Goal: Information Seeking & Learning: Learn about a topic

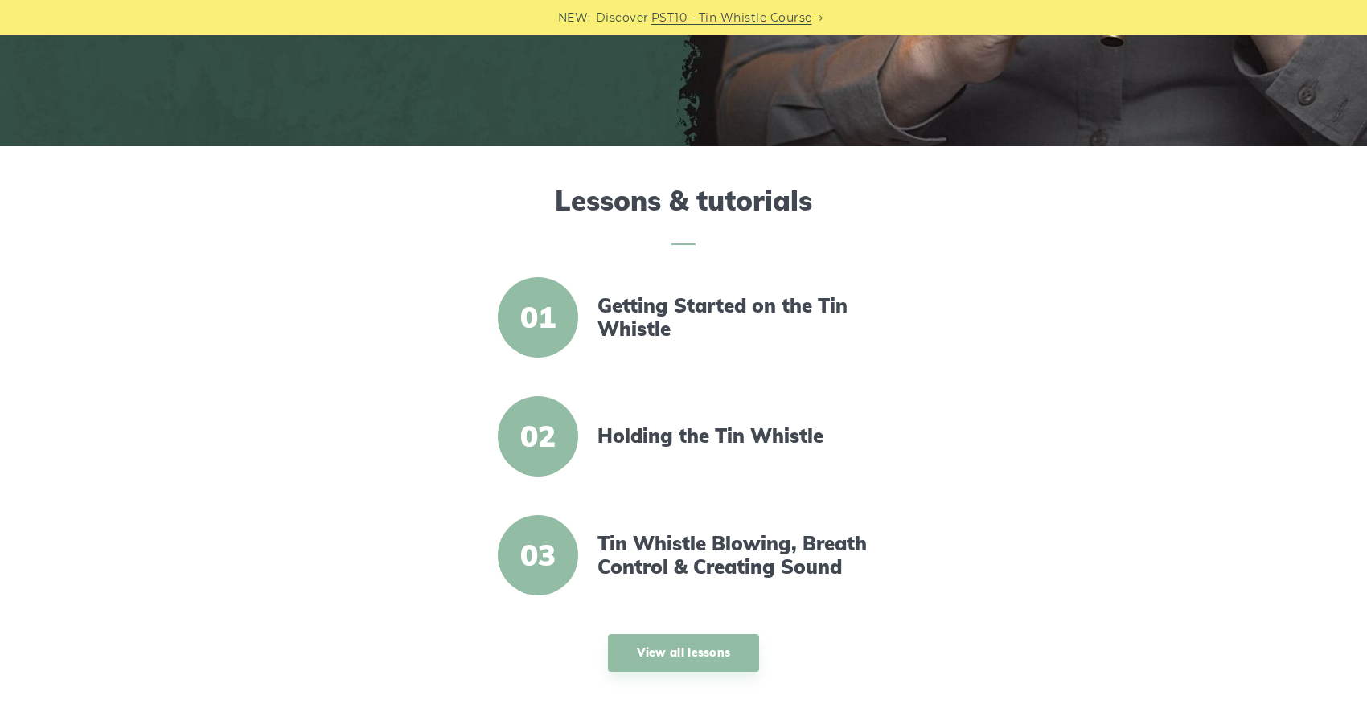
scroll to position [402, 0]
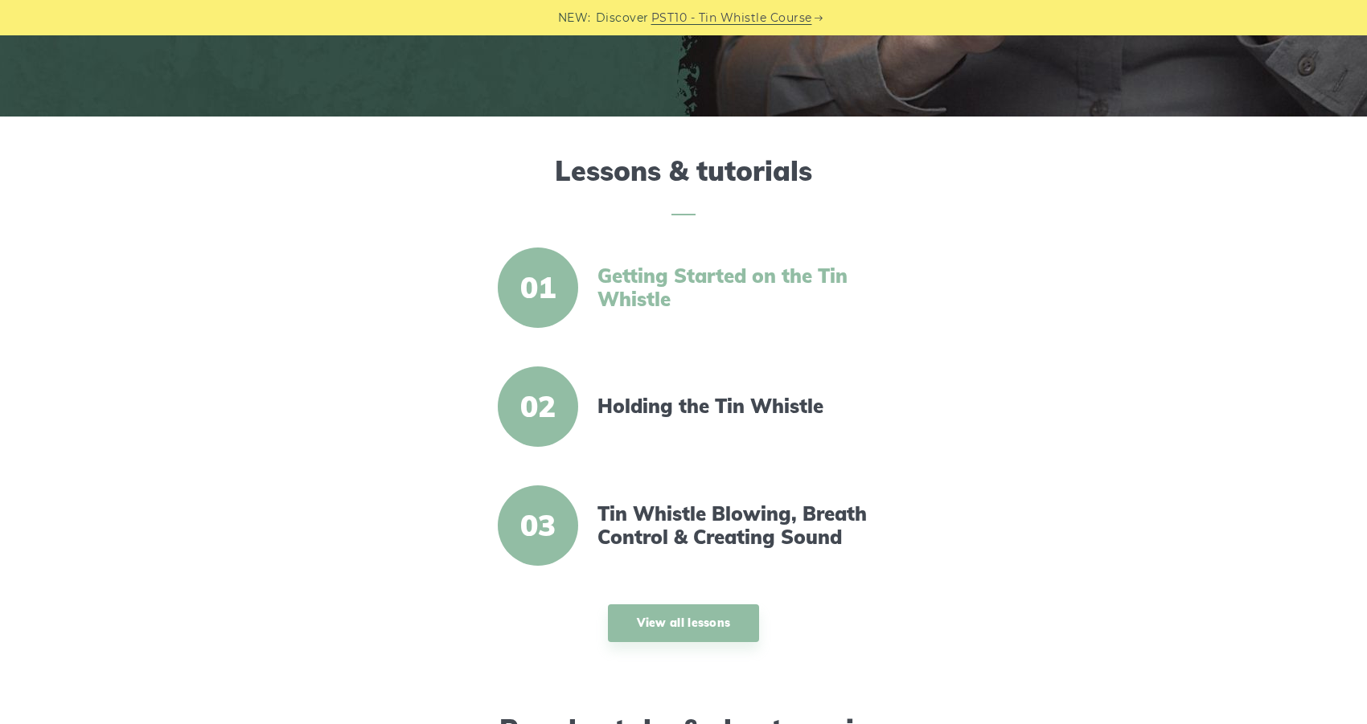
click at [627, 289] on link "Getting Started on the Tin Whistle" at bounding box center [735, 288] width 277 height 47
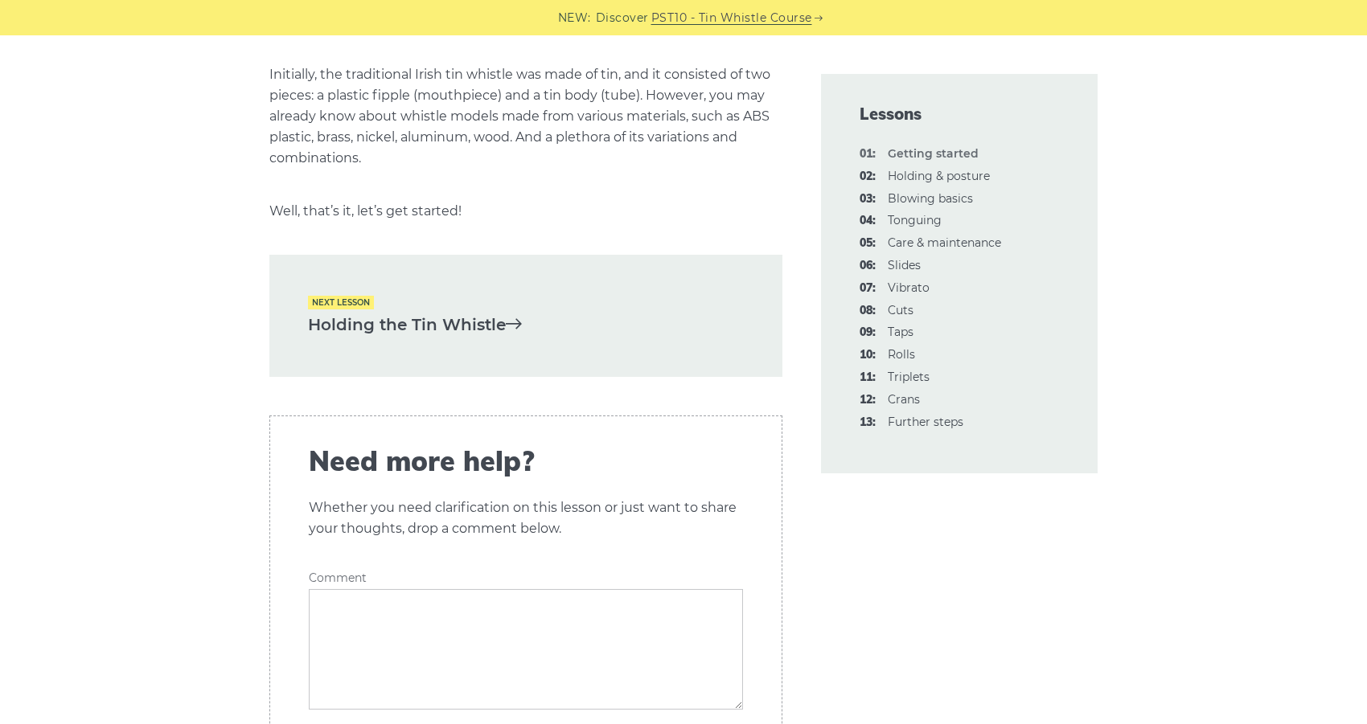
scroll to position [3538, 0]
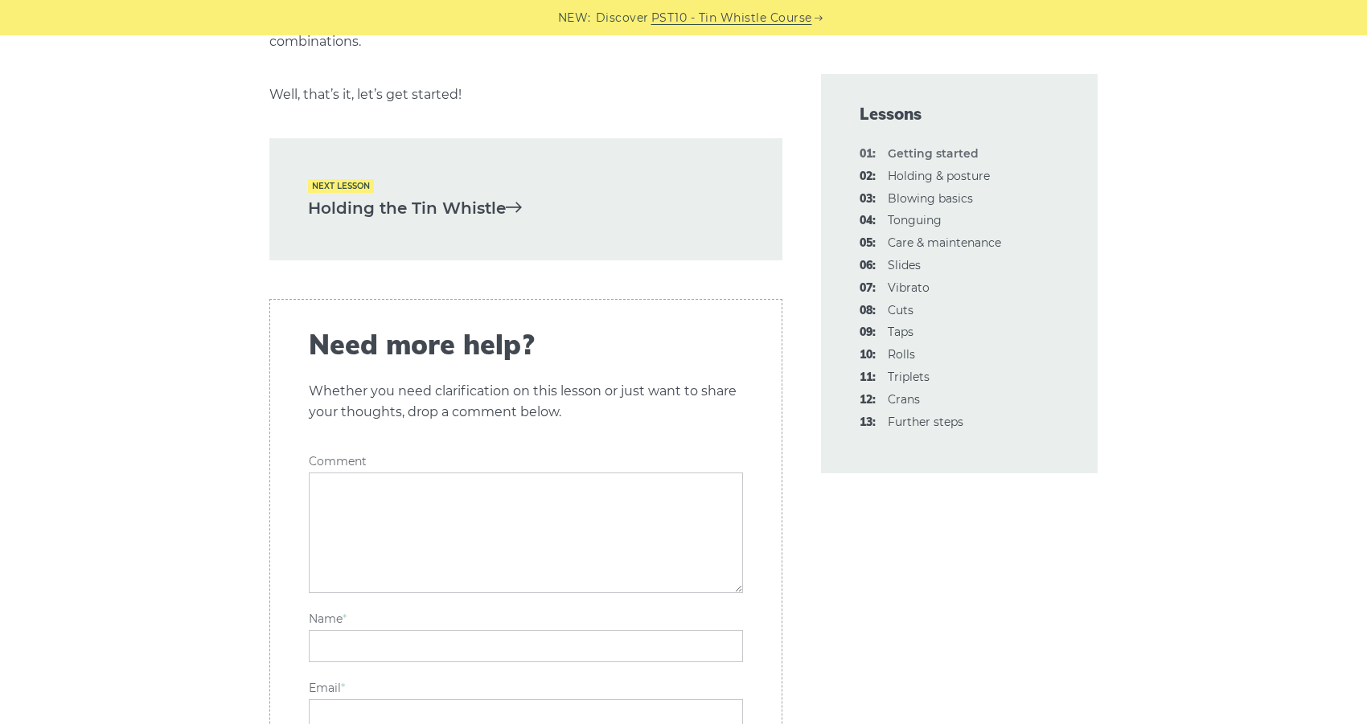
click at [345, 195] on link "Holding the Tin Whistle" at bounding box center [526, 208] width 436 height 27
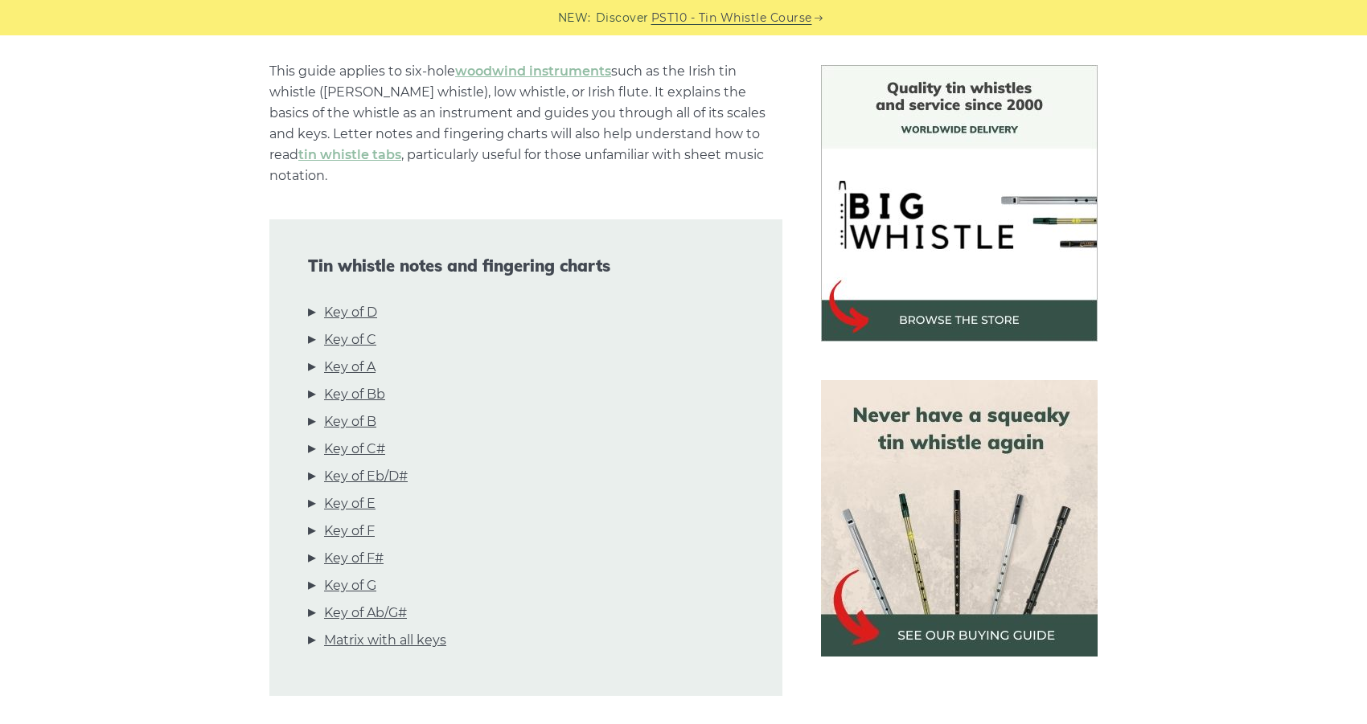
scroll to position [402, 0]
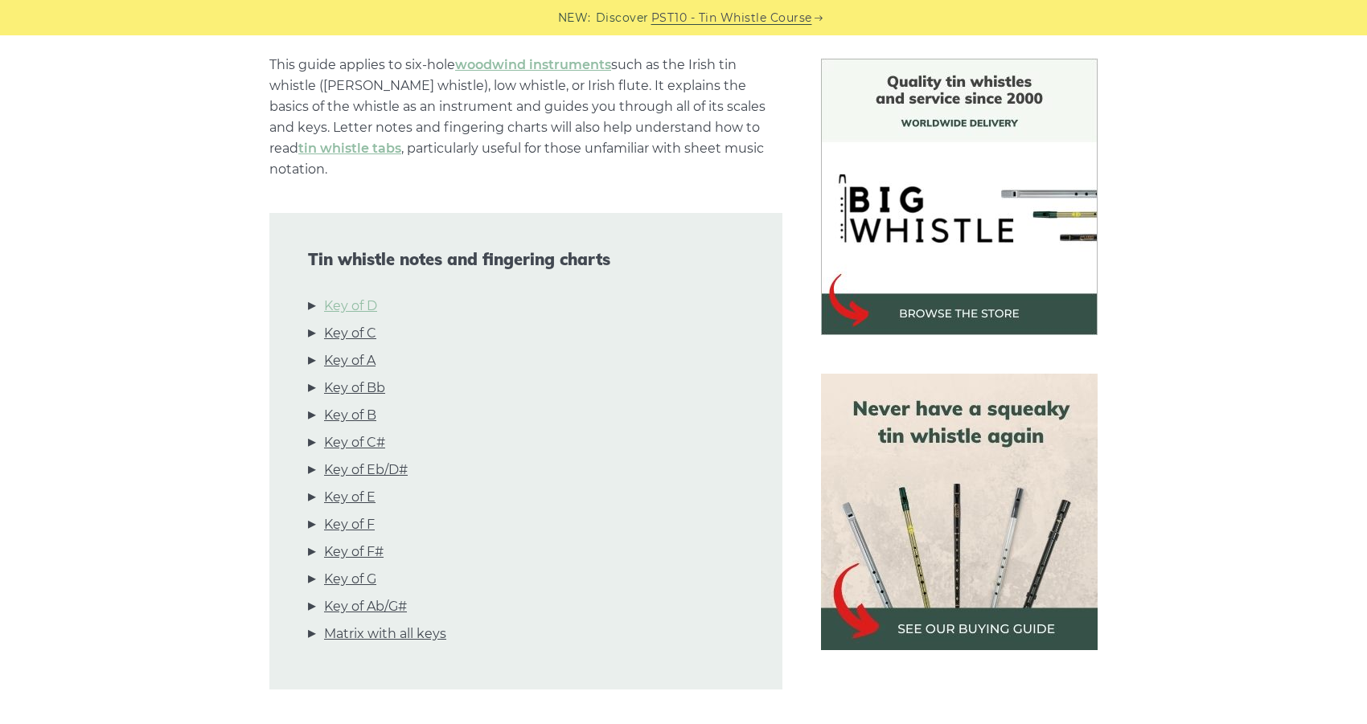
click at [367, 296] on link "Key of D" at bounding box center [350, 306] width 53 height 21
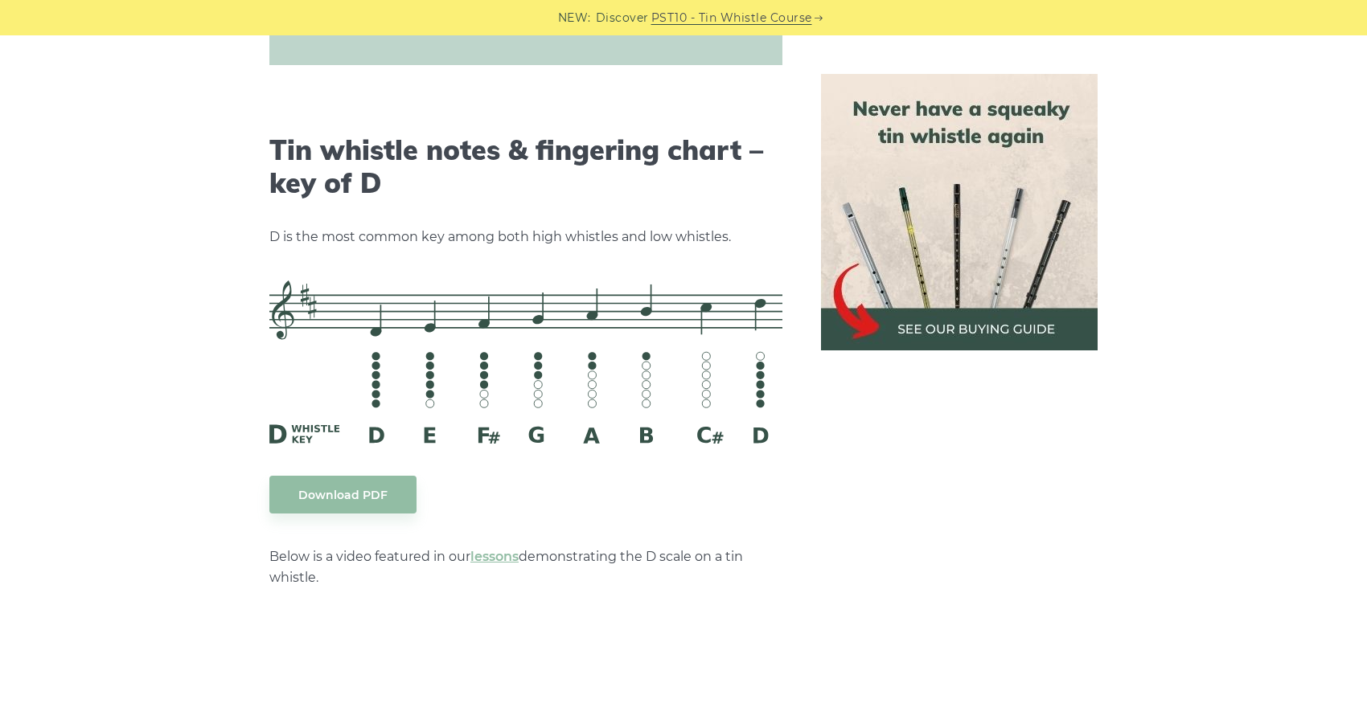
scroll to position [2505, 0]
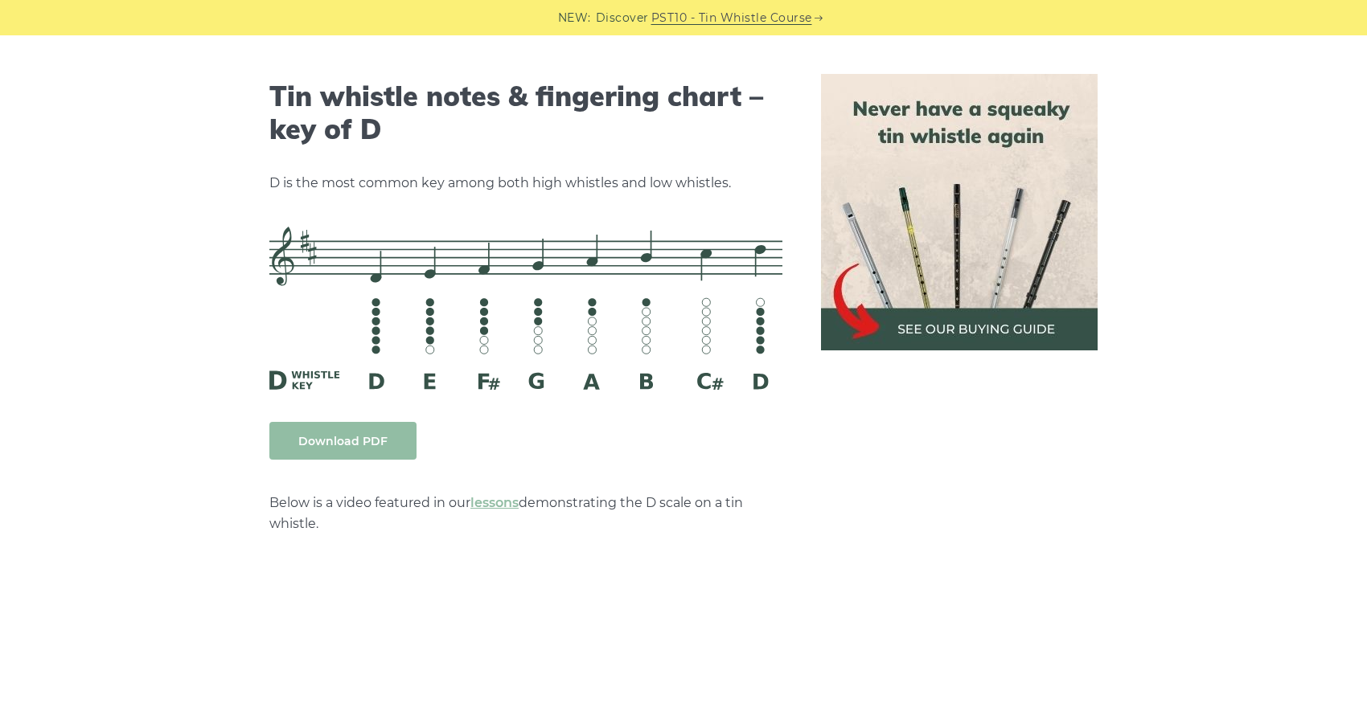
click at [334, 422] on link "Download PDF" at bounding box center [342, 441] width 147 height 38
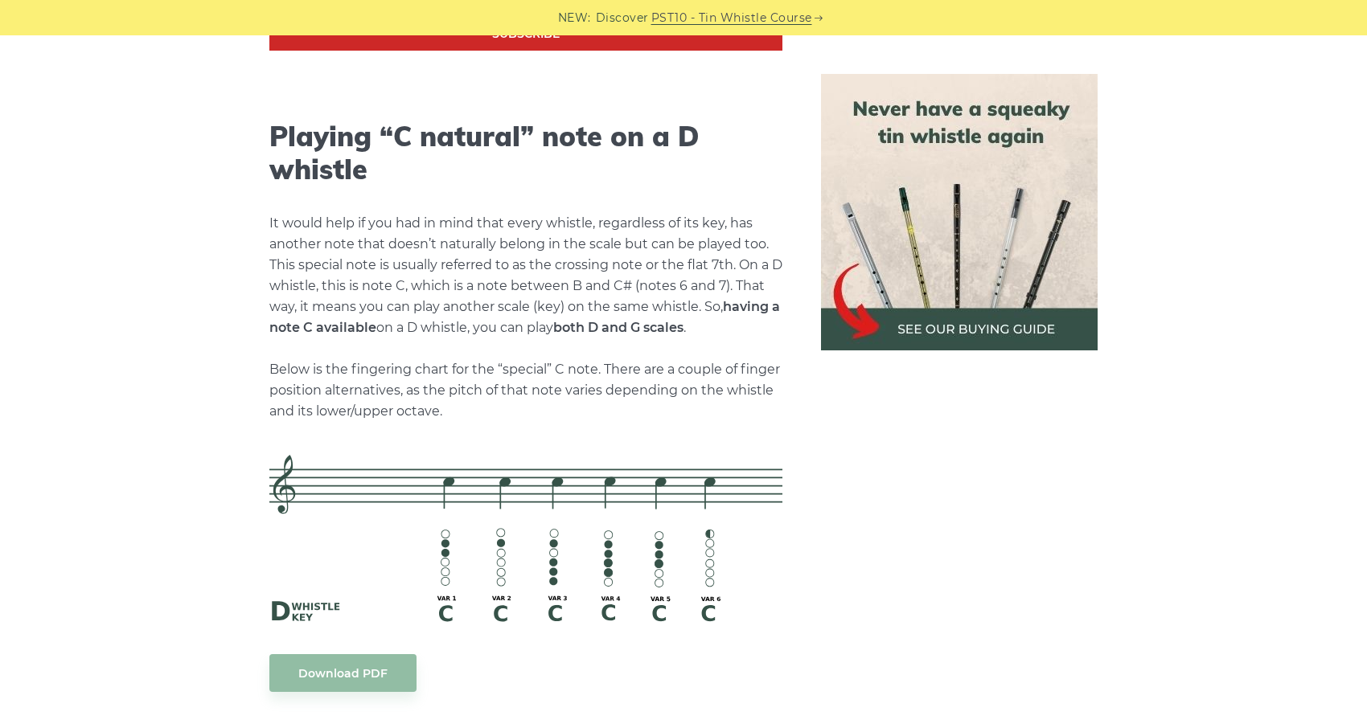
scroll to position [3390, 0]
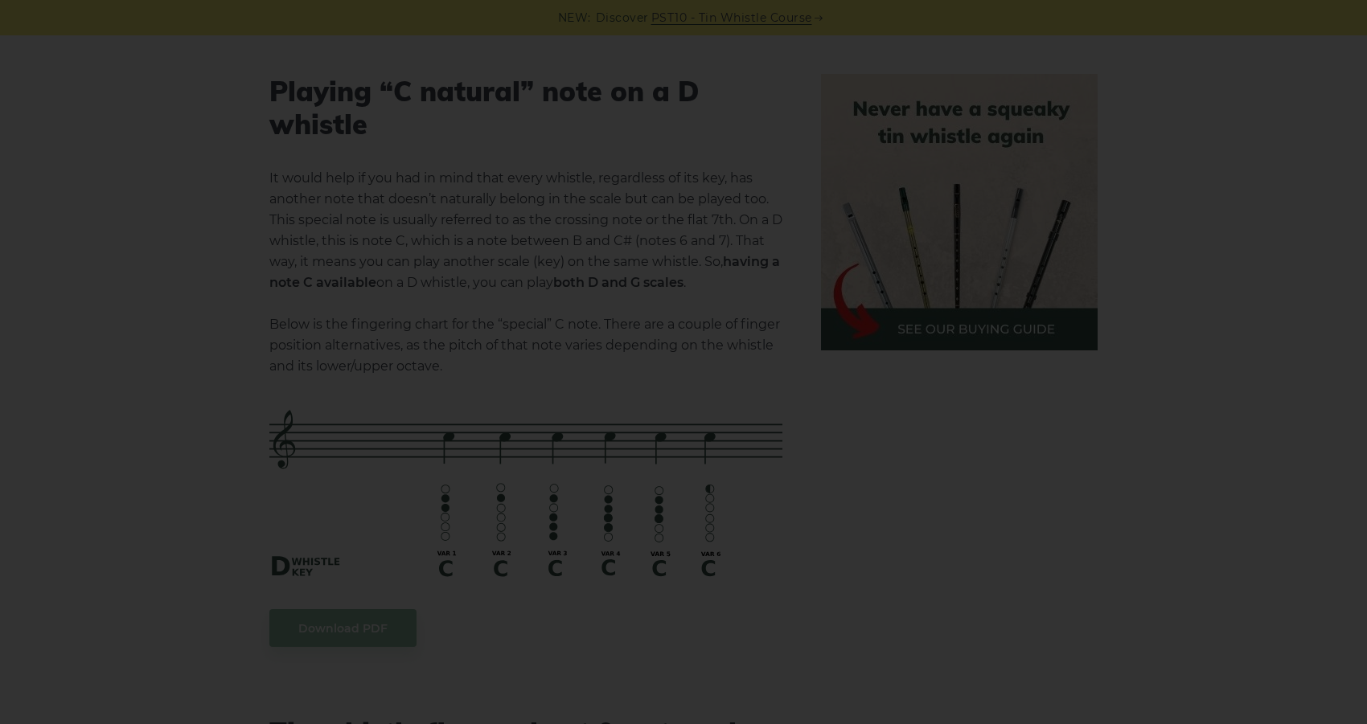
click at [118, 302] on div "×" at bounding box center [683, 362] width 1367 height 724
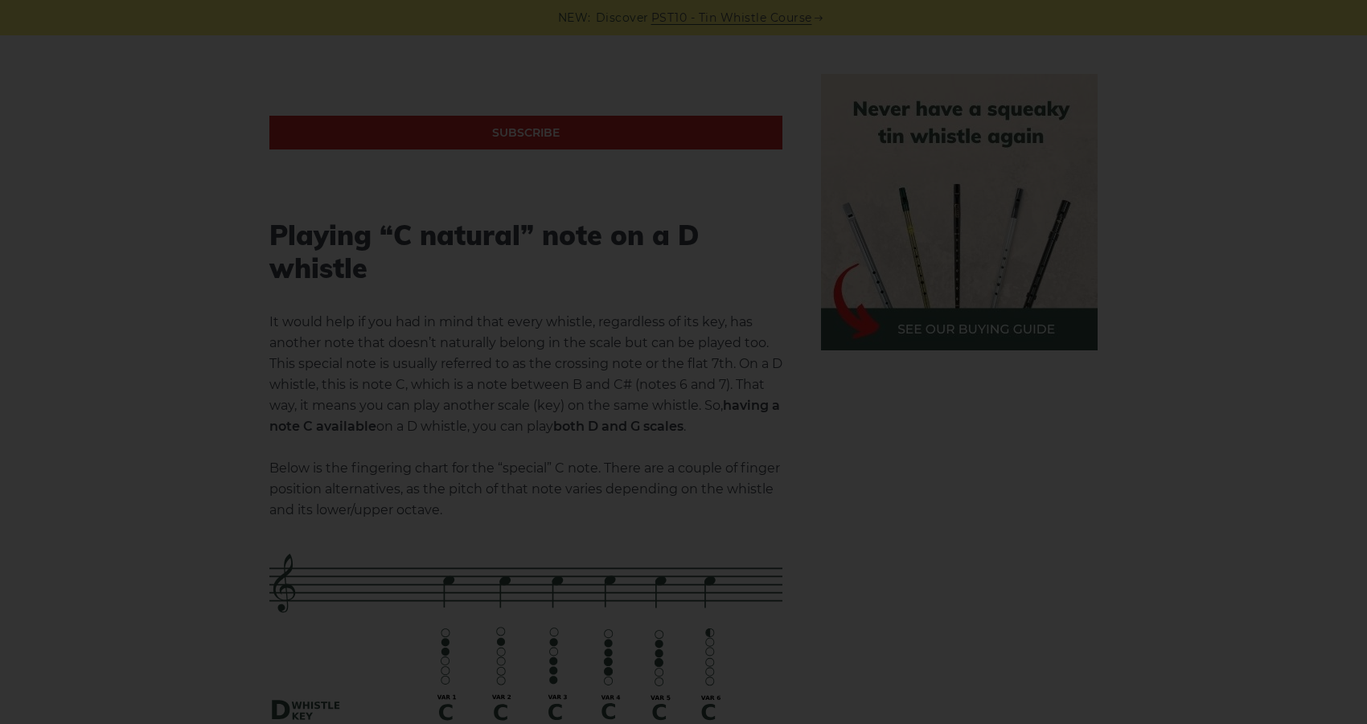
scroll to position [3229, 0]
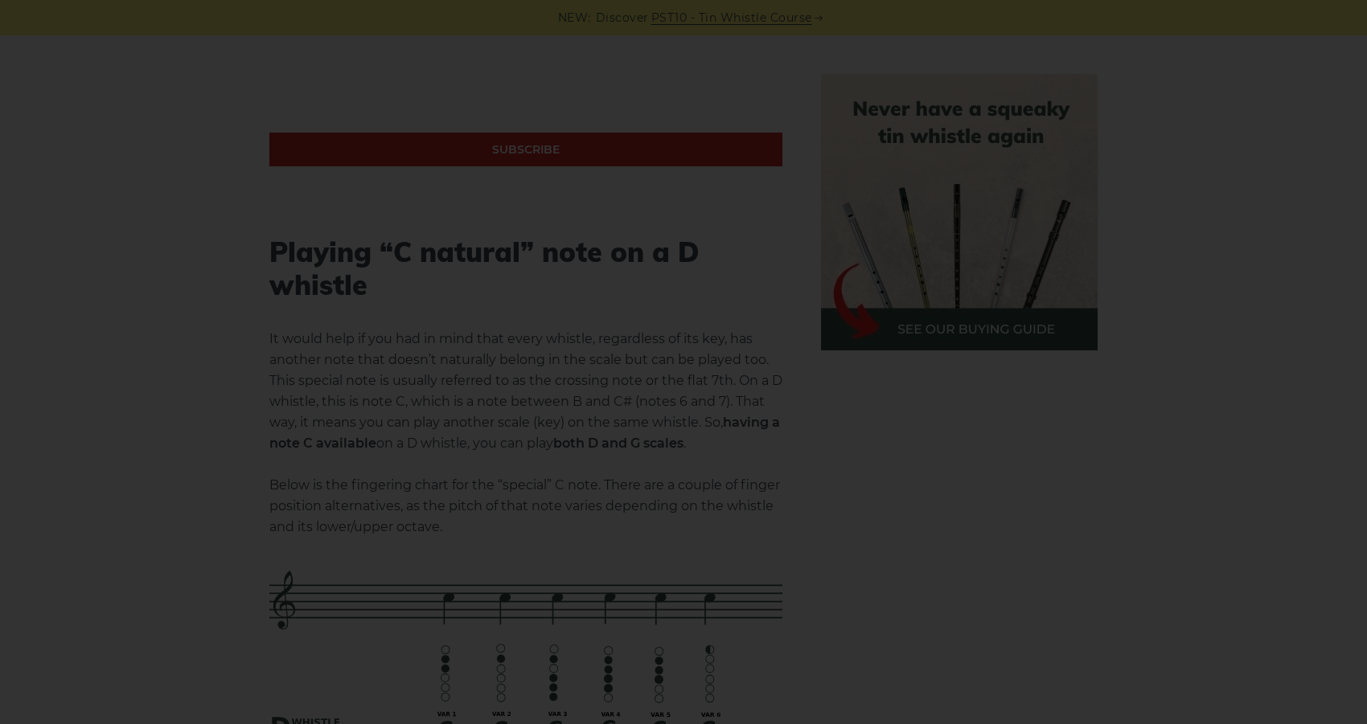
click at [1213, 529] on div "×" at bounding box center [683, 362] width 1367 height 724
click at [470, 174] on div "×" at bounding box center [683, 362] width 1367 height 724
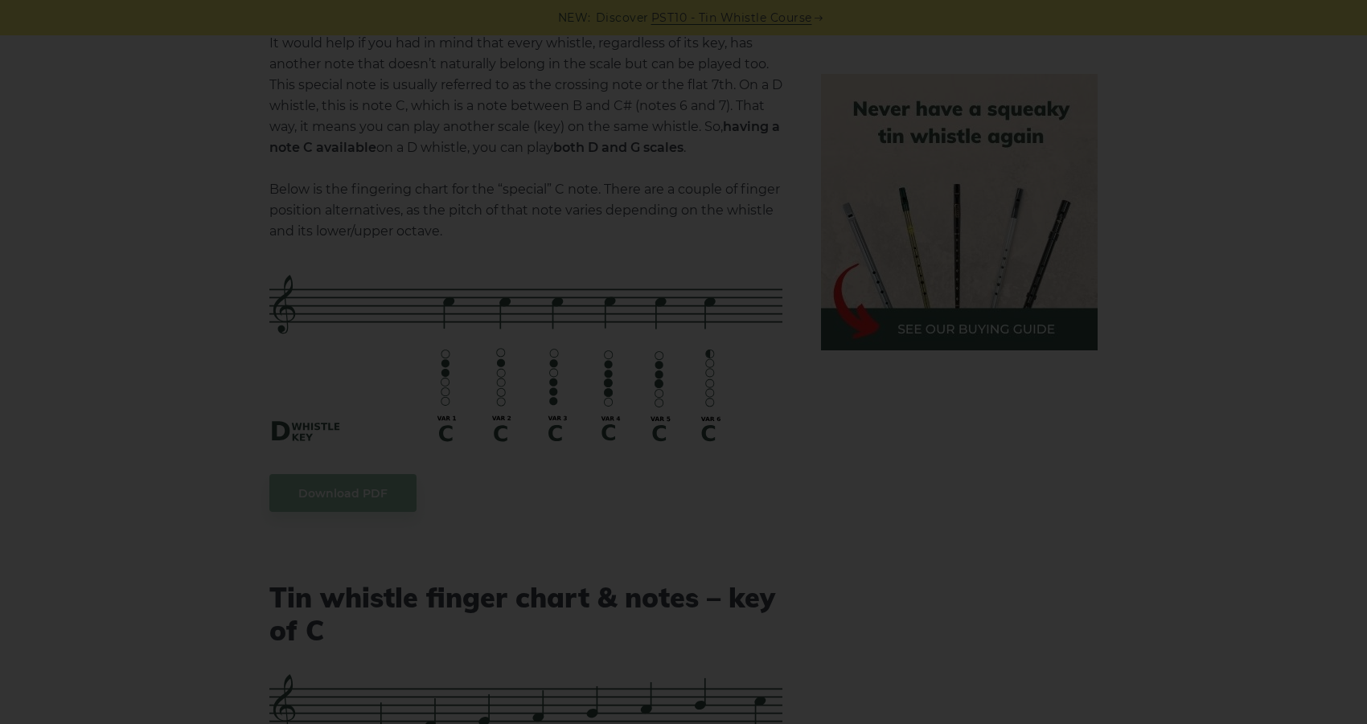
scroll to position [3550, 0]
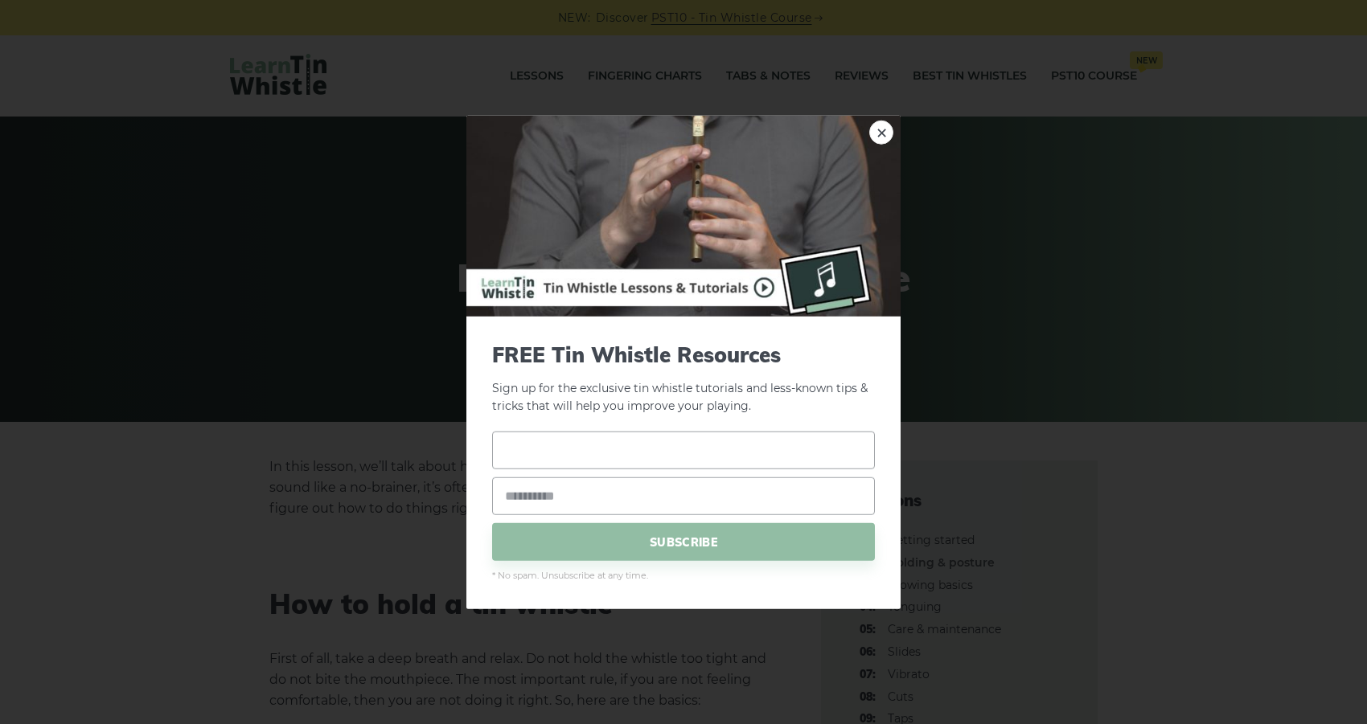
click at [604, 454] on input "text" at bounding box center [683, 451] width 383 height 38
type input "******"
type input "**********"
click at [683, 552] on span "SUBSCRIBE" at bounding box center [683, 542] width 383 height 38
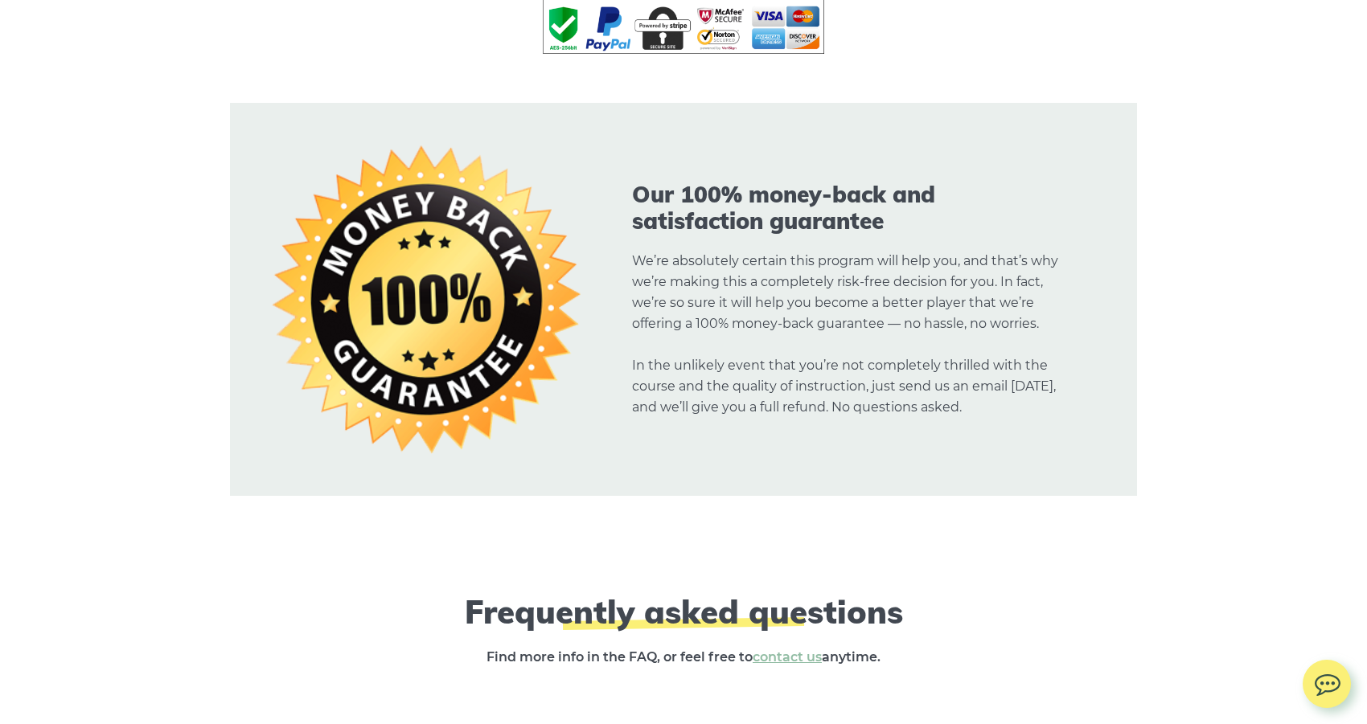
scroll to position [11095, 0]
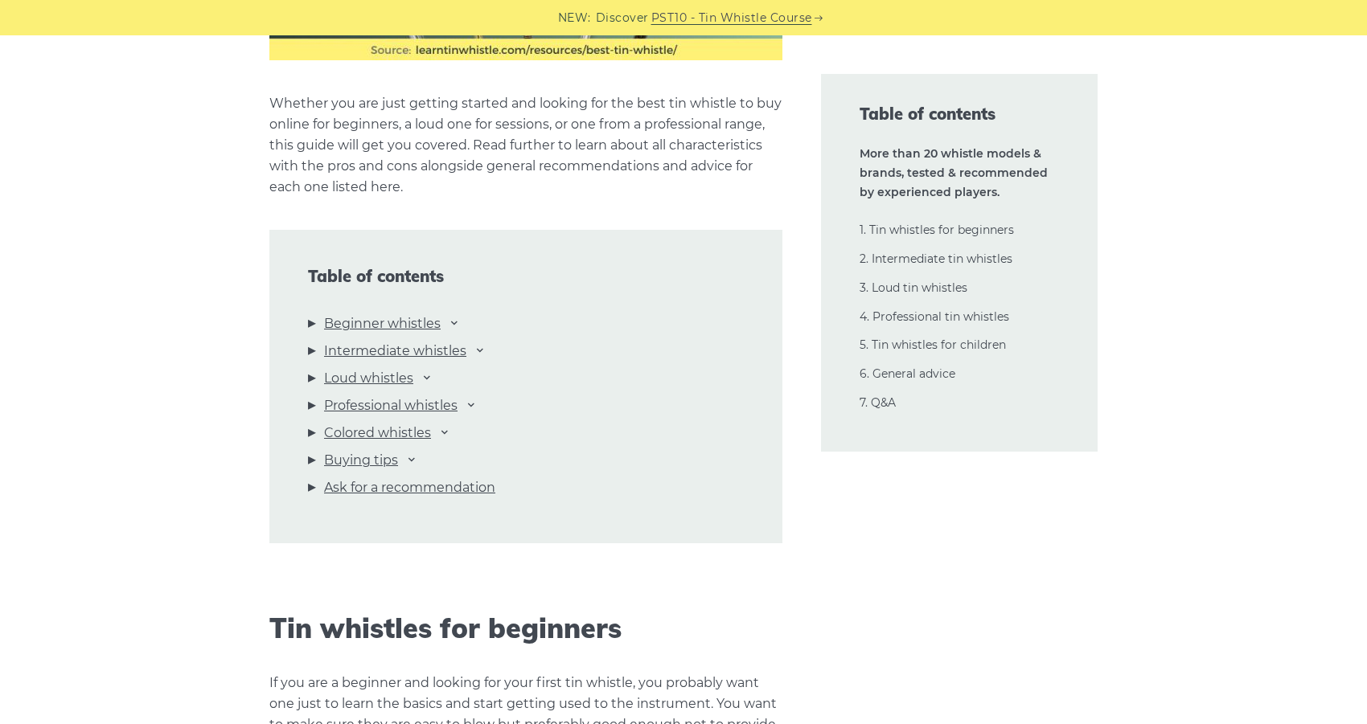
scroll to position [1608, 0]
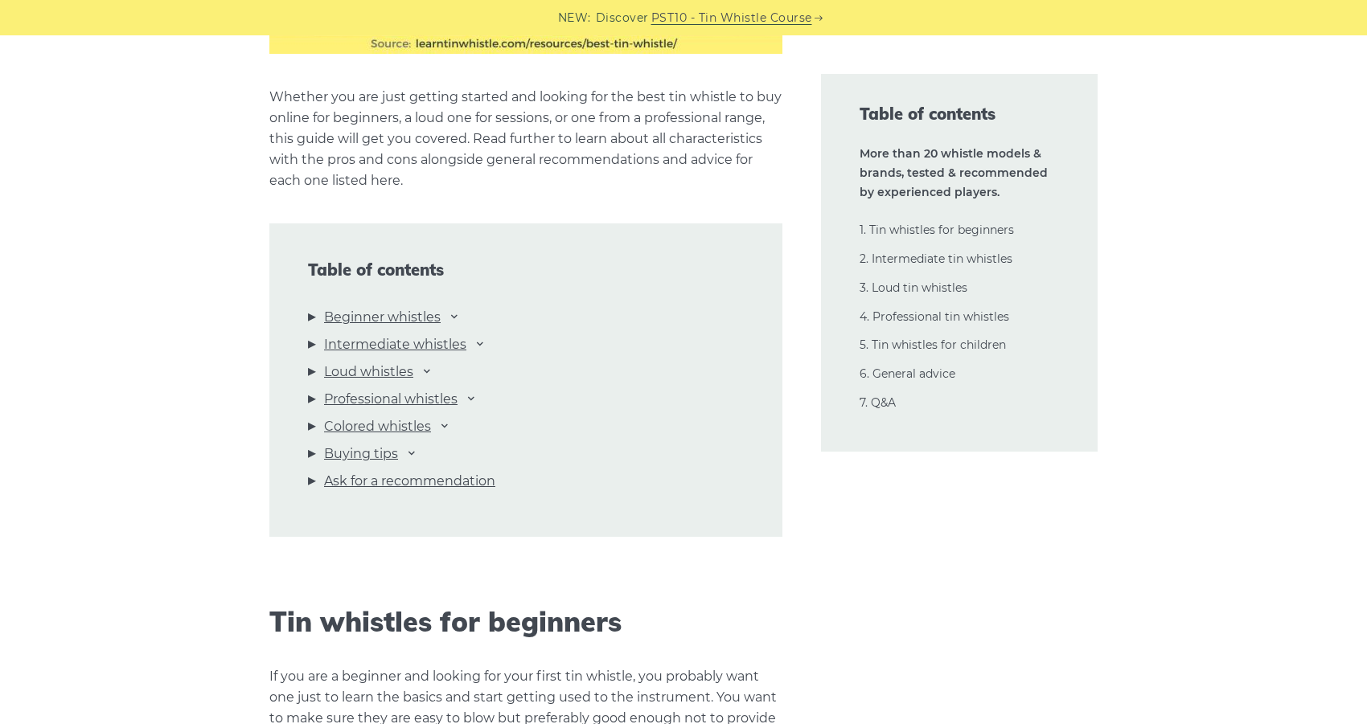
drag, startPoint x: 362, startPoint y: 317, endPoint x: 312, endPoint y: 318, distance: 49.9
click at [312, 318] on li "Beginner whistles Waltons Mellow D Feadog Brass Feadog Pro Clarke Original Gene…" at bounding box center [526, 320] width 436 height 27
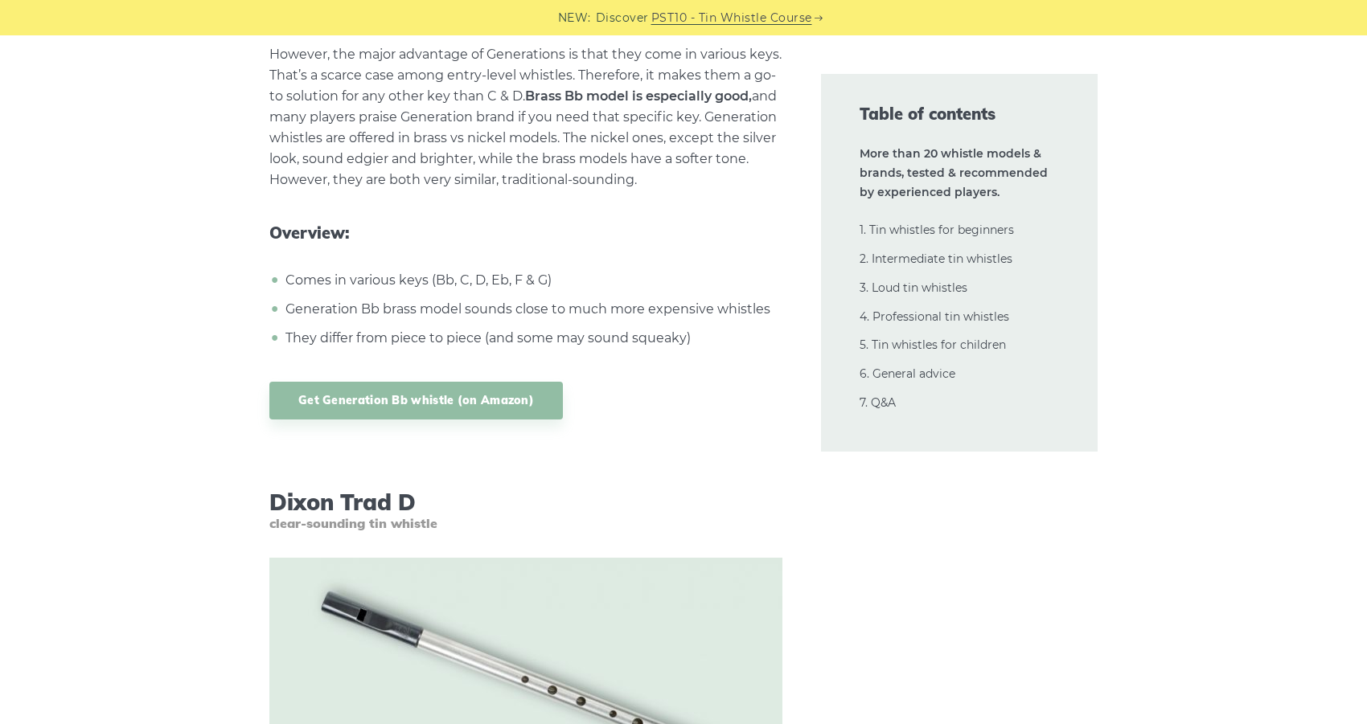
scroll to position [6834, 0]
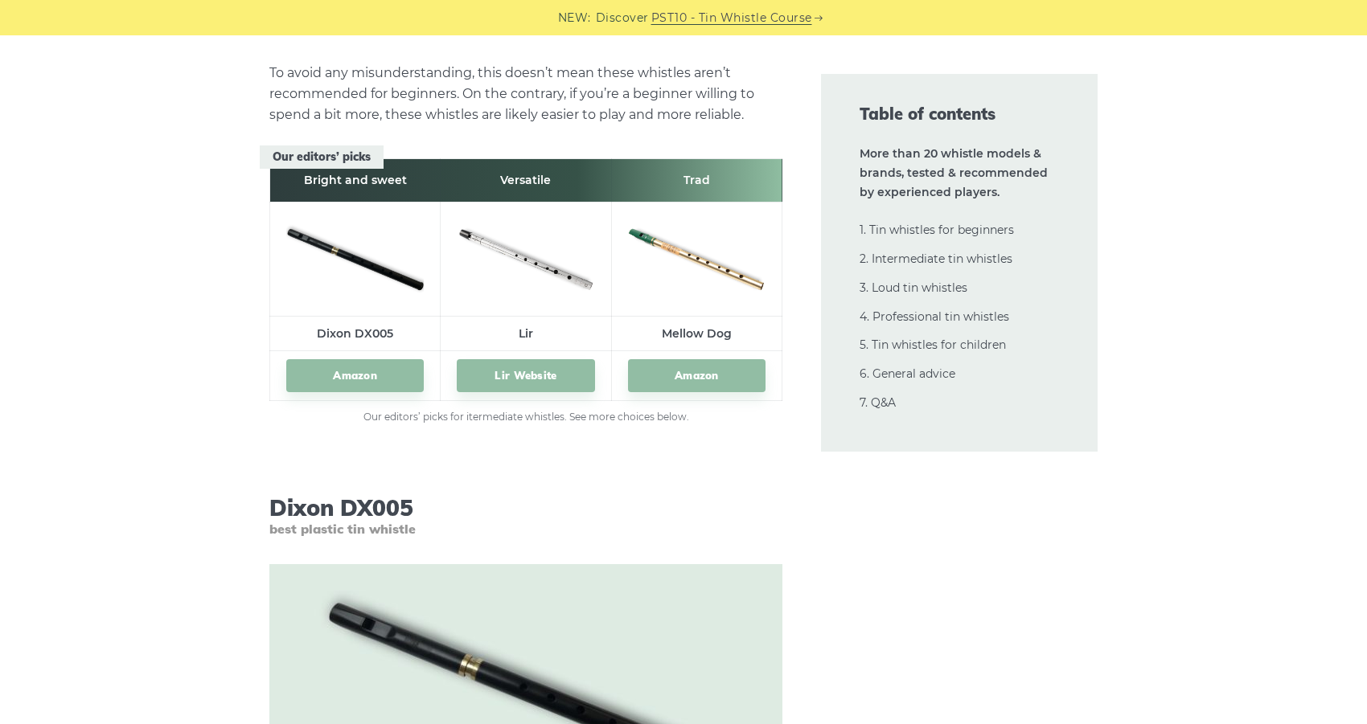
scroll to position [8968, 0]
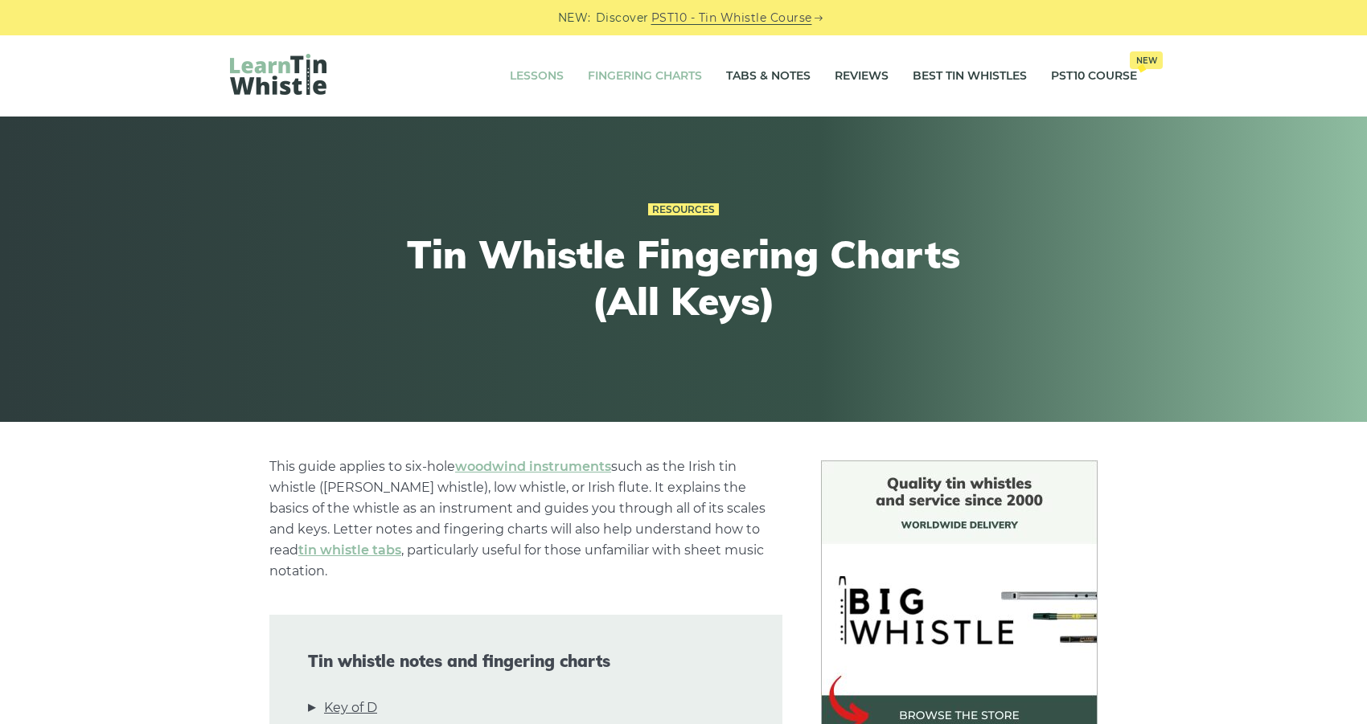
click at [536, 79] on link "Lessons" at bounding box center [537, 76] width 54 height 40
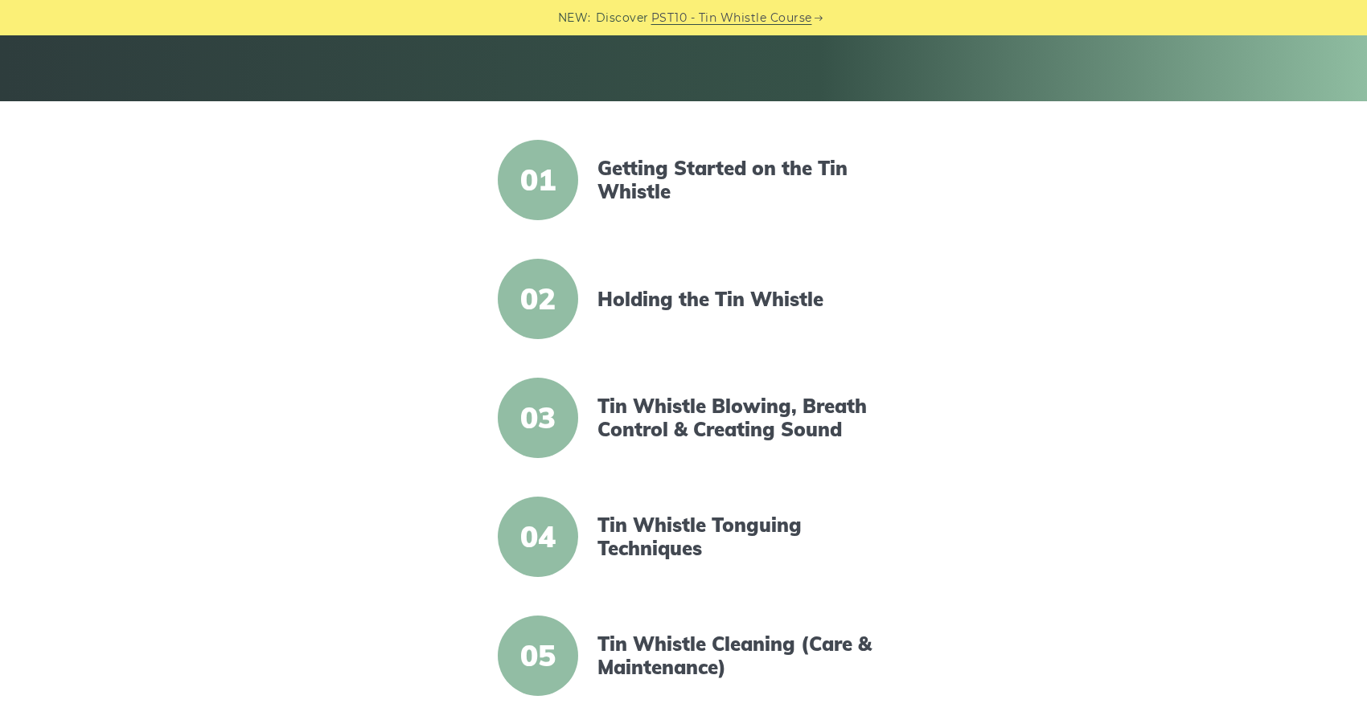
scroll to position [322, 0]
click at [729, 297] on link "Holding the Tin Whistle" at bounding box center [735, 298] width 277 height 23
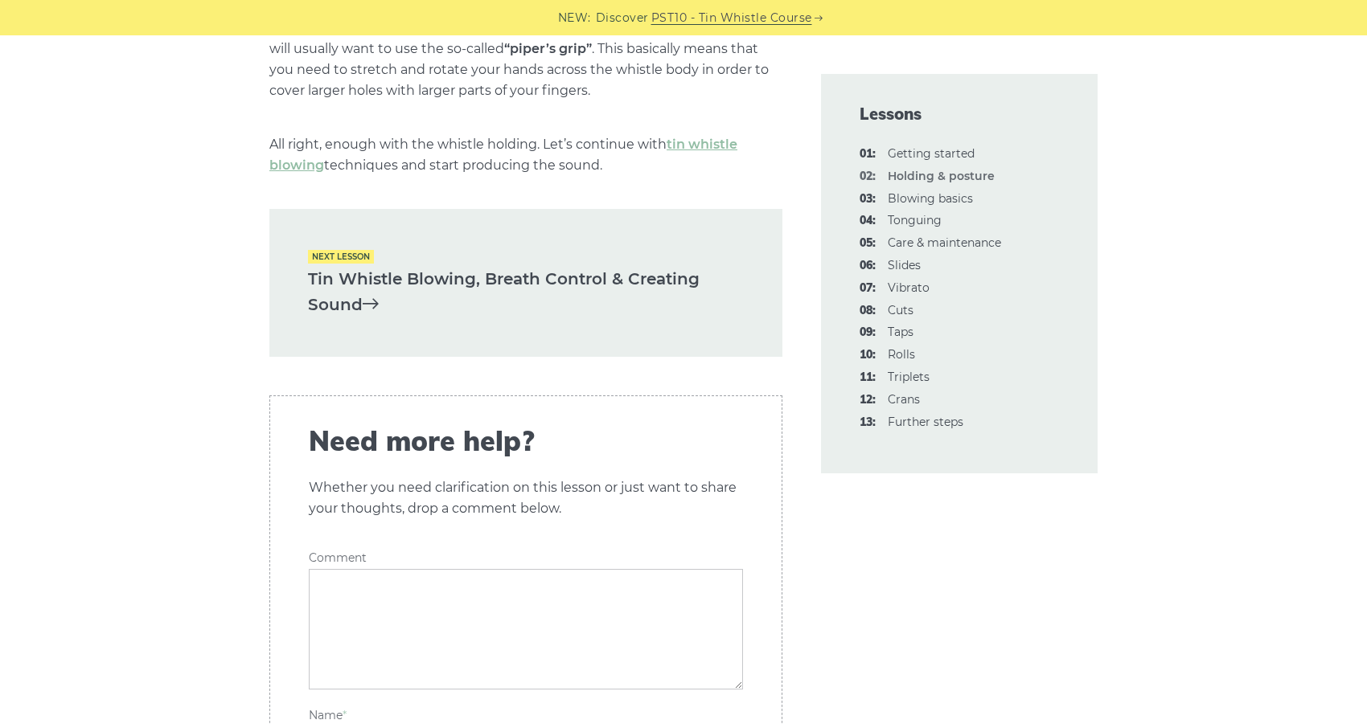
scroll to position [2332, 0]
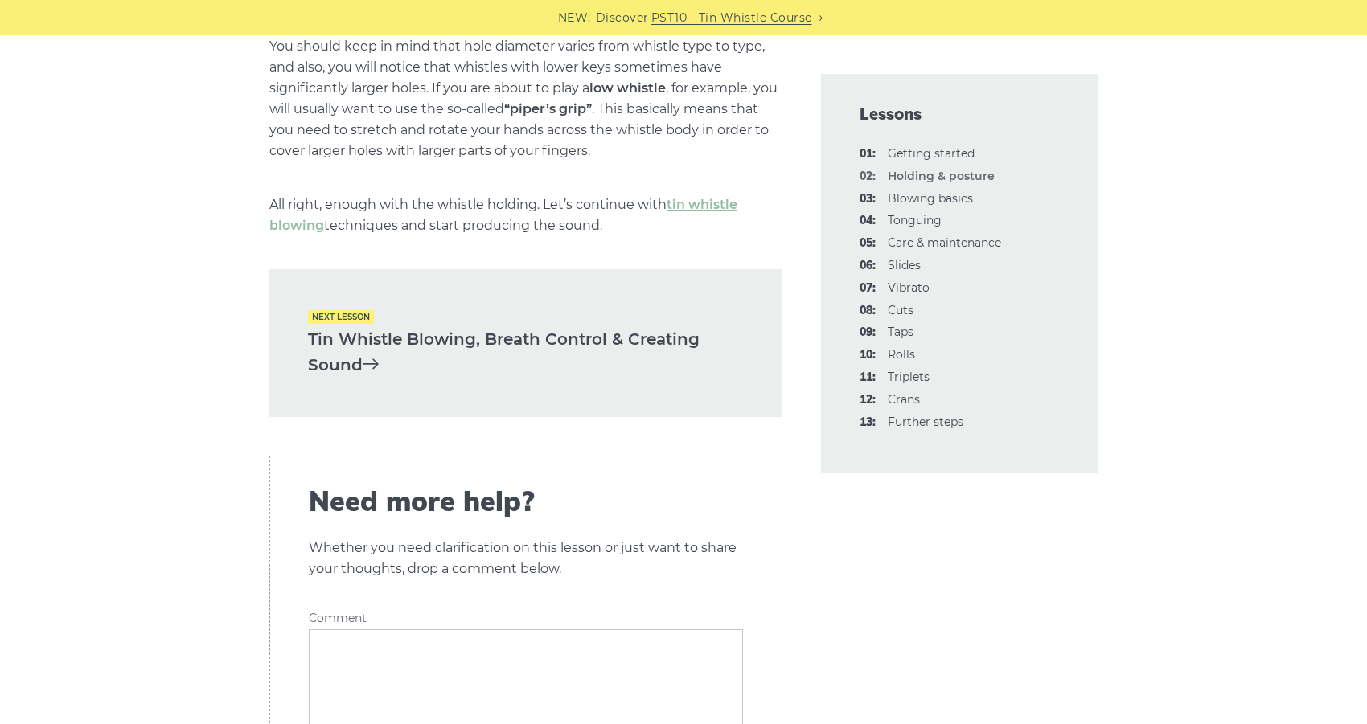
click at [347, 367] on link "Tin Whistle Blowing, Breath Control & Creating Sound" at bounding box center [526, 352] width 436 height 52
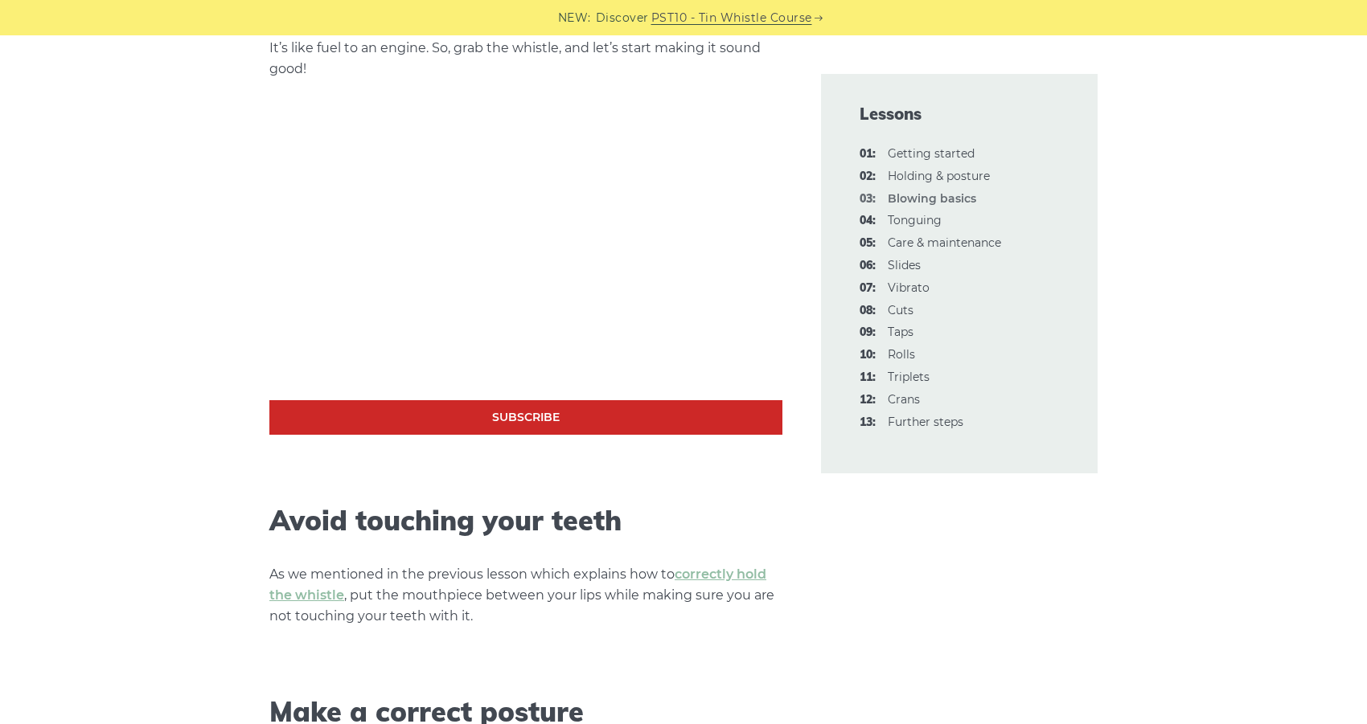
scroll to position [482, 0]
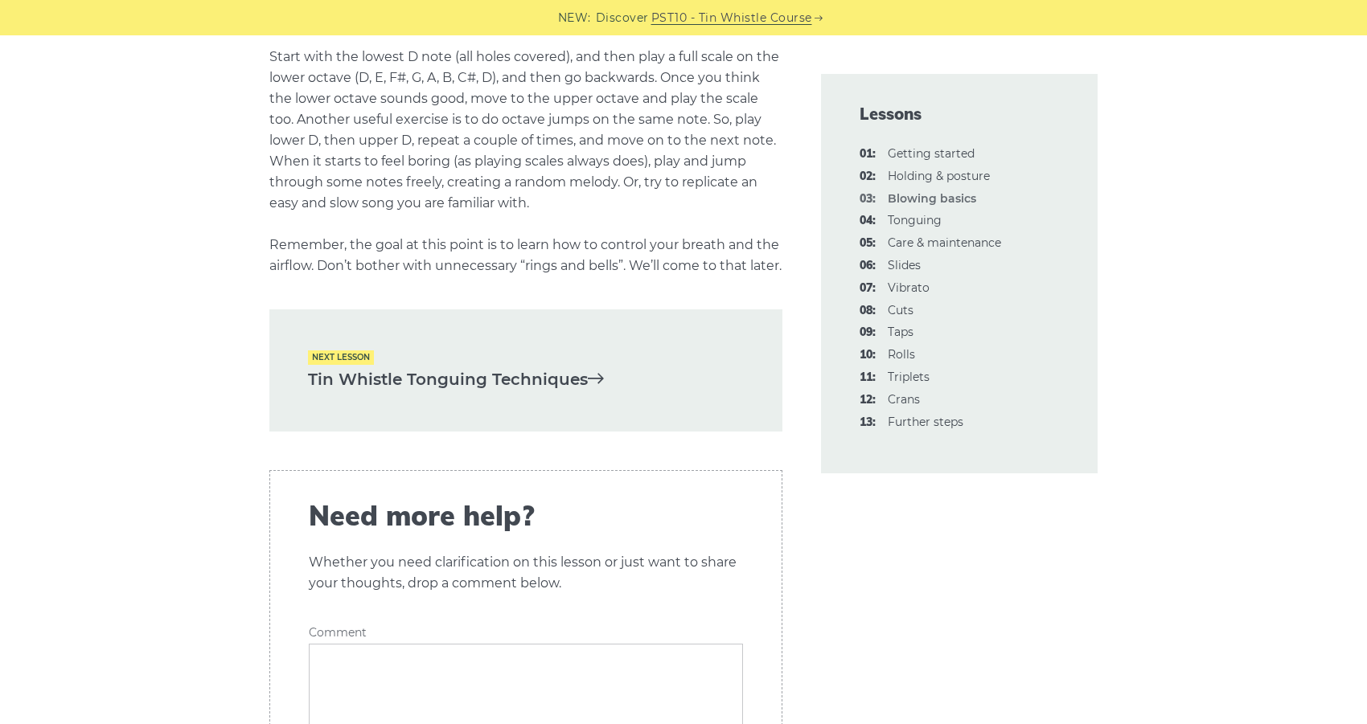
scroll to position [3216, 0]
click at [350, 392] on link "Tin Whistle Tonguing Techniques" at bounding box center [526, 378] width 436 height 27
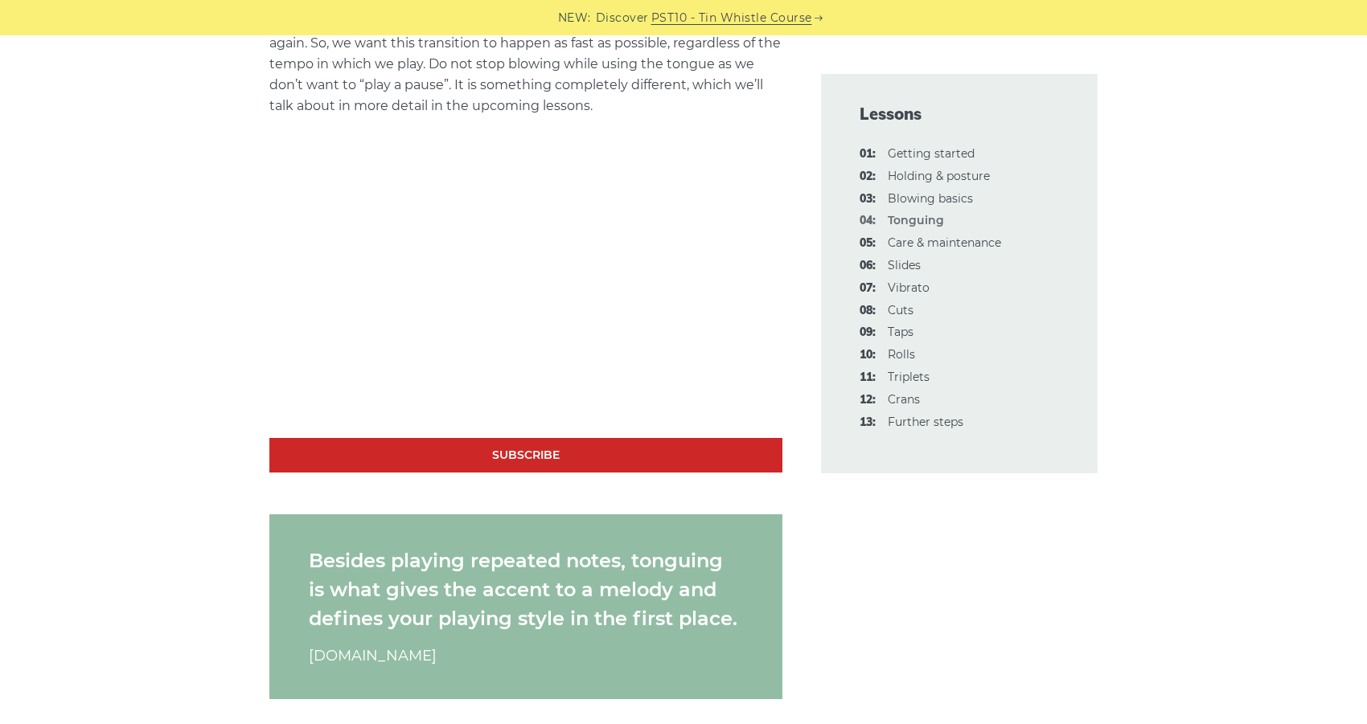
scroll to position [1206, 0]
